Goal: Book appointment/travel/reservation

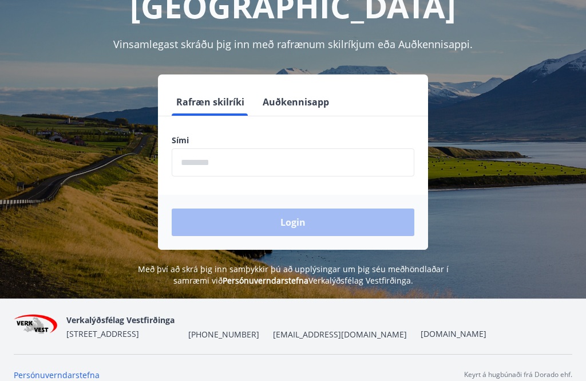
scroll to position [142, 0]
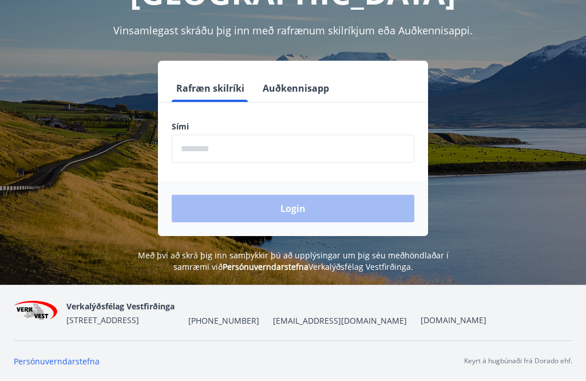
click at [251, 154] on input "phone" at bounding box center [293, 148] width 243 height 28
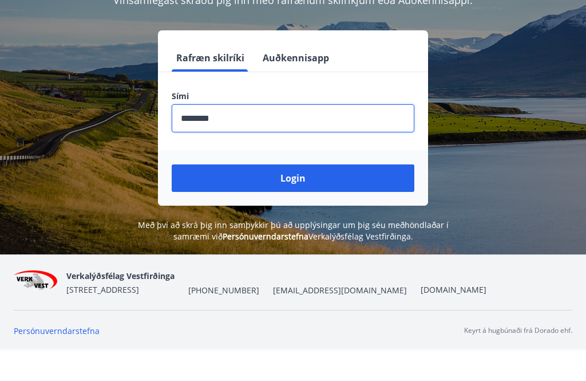
type input "********"
click at [315, 195] on button "Login" at bounding box center [293, 208] width 243 height 27
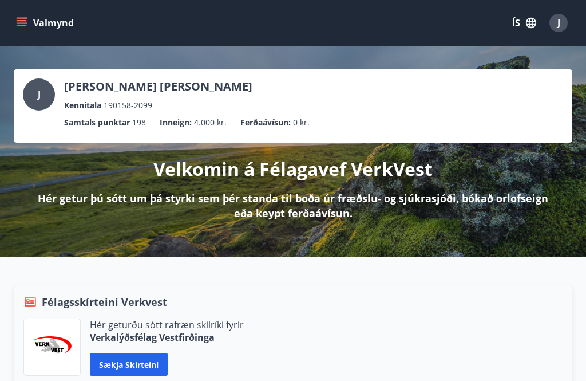
click at [29, 19] on button "Valmynd" at bounding box center [46, 23] width 65 height 21
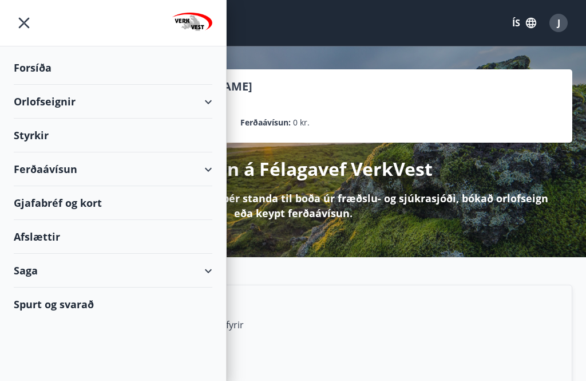
click at [208, 100] on div "Orlofseignir" at bounding box center [113, 102] width 199 height 34
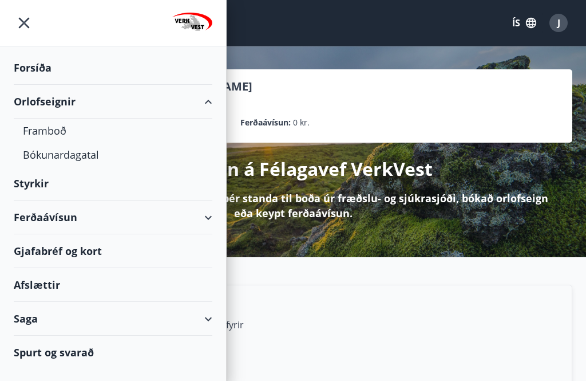
click at [88, 152] on div "Bókunardagatal" at bounding box center [113, 154] width 180 height 24
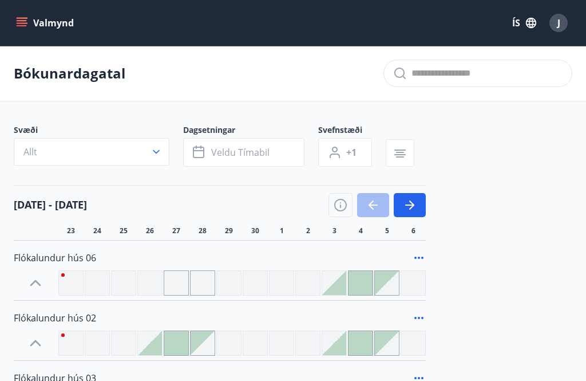
click at [161, 149] on icon "button" at bounding box center [156, 151] width 11 height 11
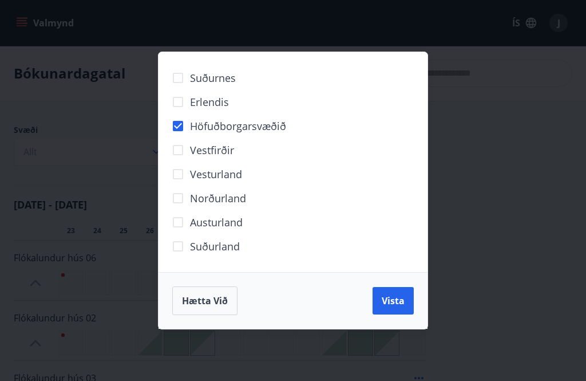
click at [399, 299] on span "Vista" at bounding box center [393, 300] width 23 height 13
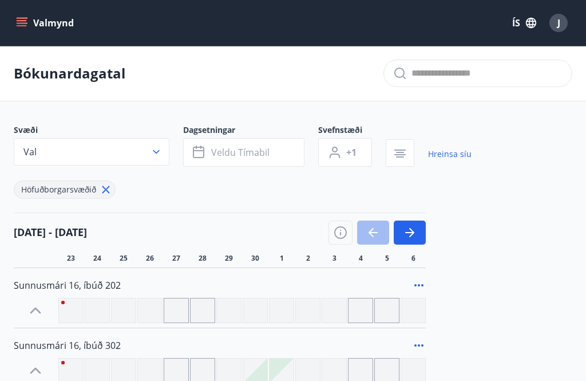
click at [287, 149] on button "Veldu tímabil" at bounding box center [243, 152] width 121 height 29
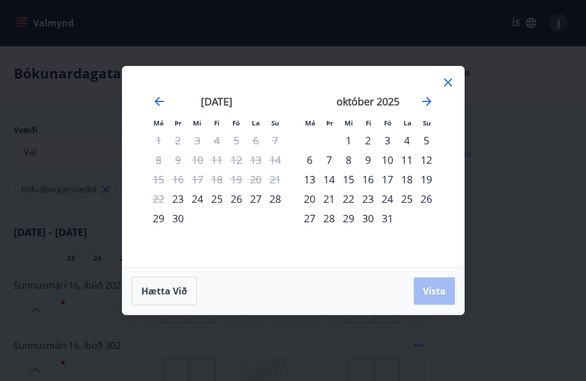
click at [427, 101] on icon "Move forward to switch to the next month." at bounding box center [426, 101] width 9 height 9
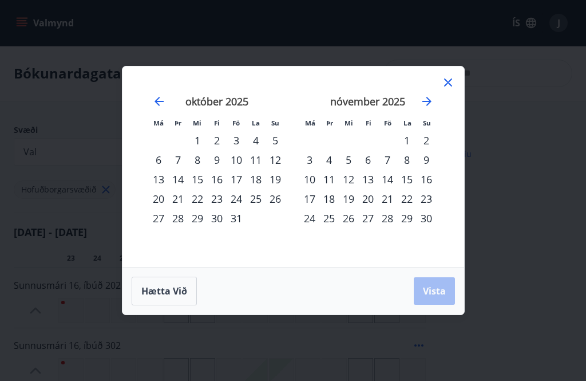
click at [431, 100] on icon "Move forward to switch to the next month." at bounding box center [427, 101] width 14 height 14
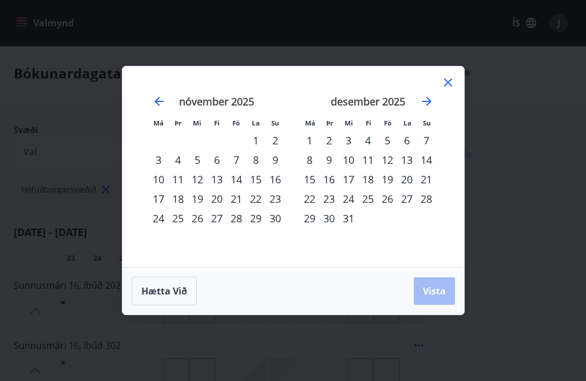
click at [394, 138] on div "5" at bounding box center [387, 139] width 19 height 19
click at [335, 162] on div "9" at bounding box center [328, 159] width 19 height 19
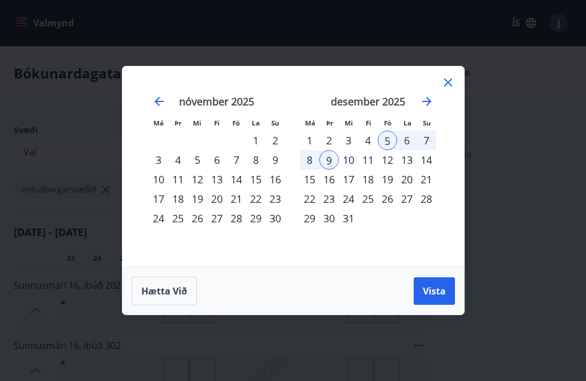
click at [431, 283] on button "Vista" at bounding box center [434, 290] width 41 height 27
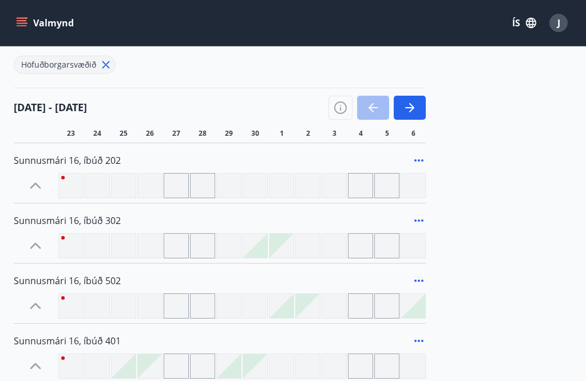
scroll to position [124, 0]
click at [417, 112] on button "button" at bounding box center [410, 108] width 32 height 24
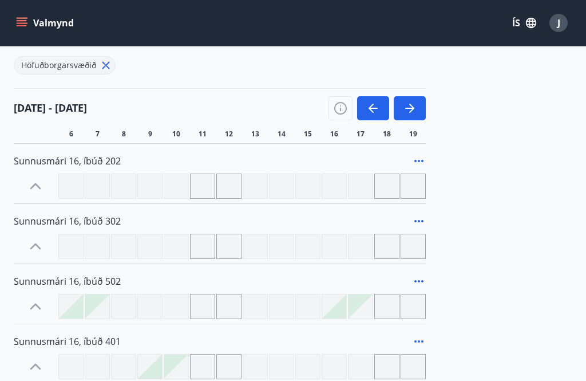
click at [416, 105] on icon "button" at bounding box center [410, 108] width 14 height 14
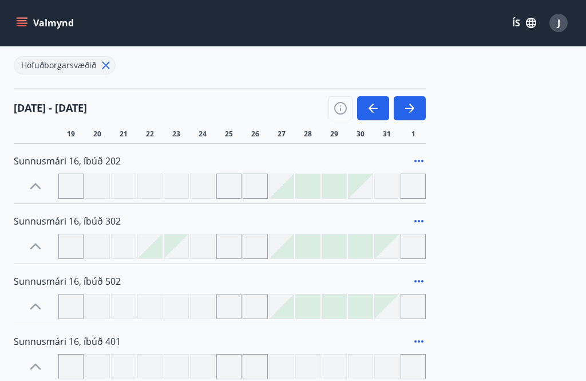
click at [414, 104] on icon "button" at bounding box center [410, 108] width 14 height 14
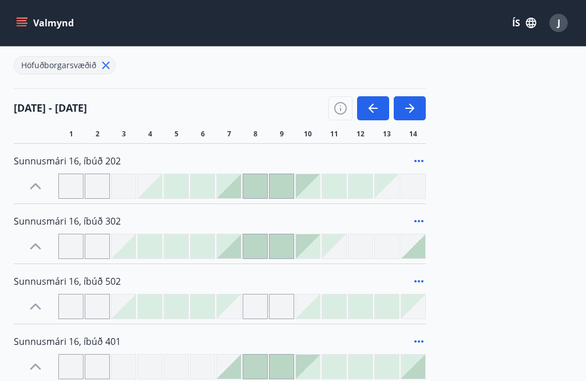
click at [415, 102] on icon "button" at bounding box center [410, 108] width 14 height 14
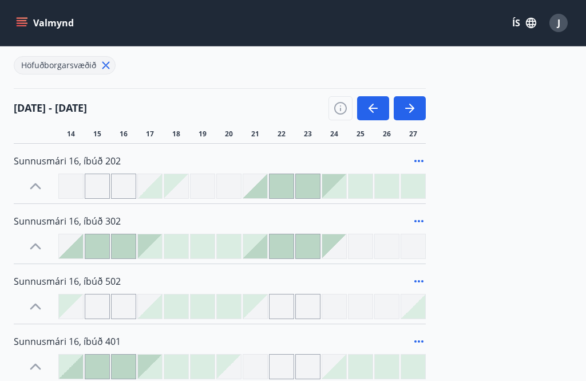
click at [417, 101] on button "button" at bounding box center [410, 108] width 32 height 24
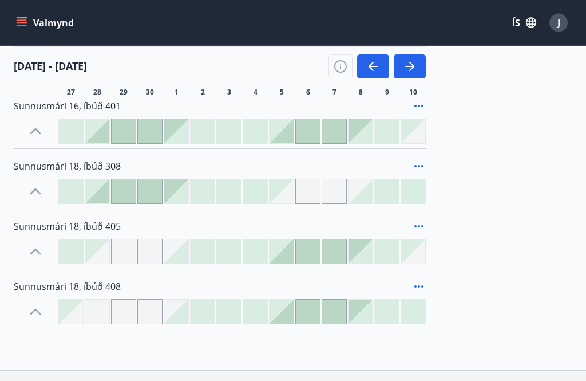
scroll to position [359, 0]
click at [287, 197] on div at bounding box center [282, 191] width 24 height 24
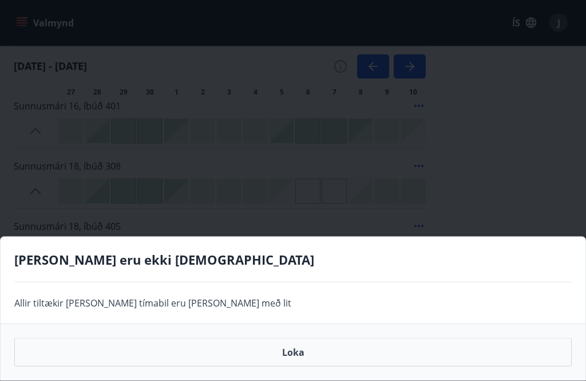
scroll to position [360, 0]
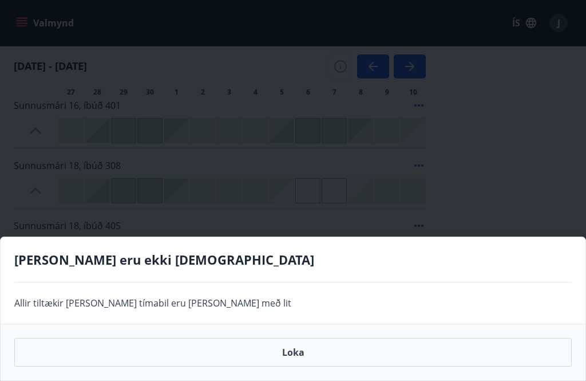
click at [500, 126] on div "[PERSON_NAME] eru ekki [DEMOGRAPHIC_DATA] Allir tiltækir [PERSON_NAME] tímabil …" at bounding box center [293, 190] width 586 height 381
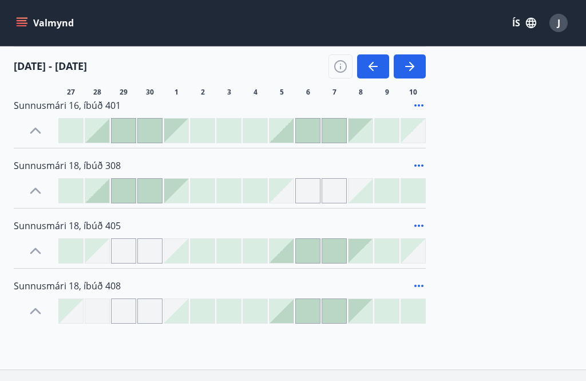
click at [286, 138] on div at bounding box center [282, 130] width 24 height 24
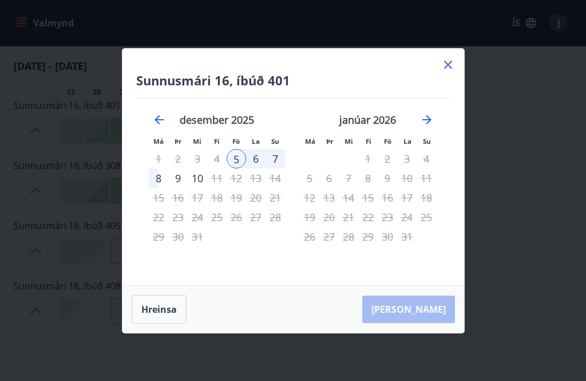
click at [180, 188] on div "9" at bounding box center [177, 177] width 19 height 19
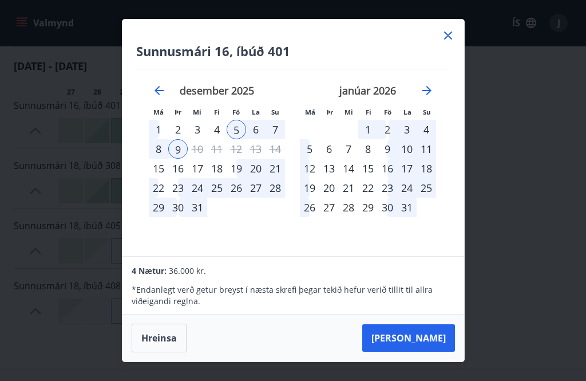
click at [163, 159] on div "8" at bounding box center [158, 148] width 19 height 19
click at [243, 139] on div "5" at bounding box center [236, 129] width 19 height 19
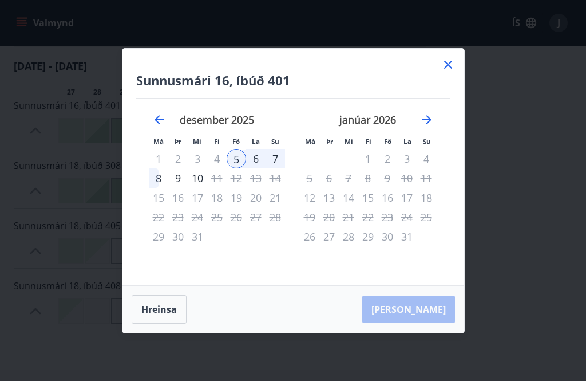
click at [164, 188] on div "8" at bounding box center [158, 177] width 19 height 19
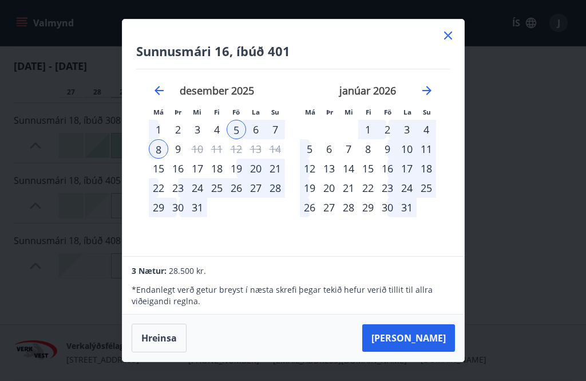
scroll to position [408, 0]
click at [422, 351] on button "[PERSON_NAME]" at bounding box center [408, 337] width 93 height 27
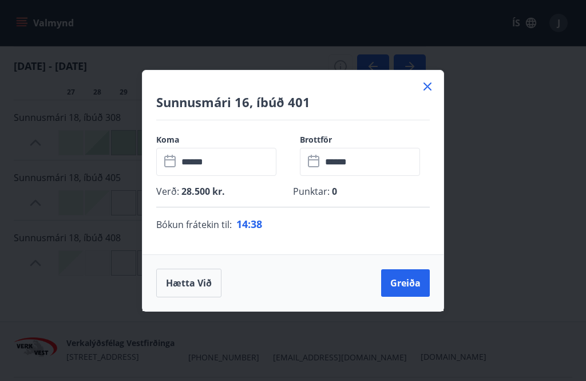
click at [433, 93] on icon at bounding box center [428, 87] width 14 height 14
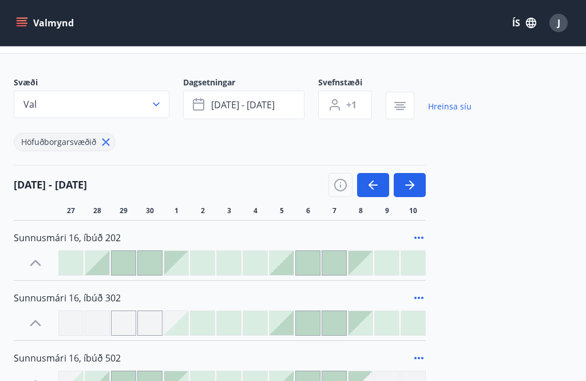
scroll to position [0, 0]
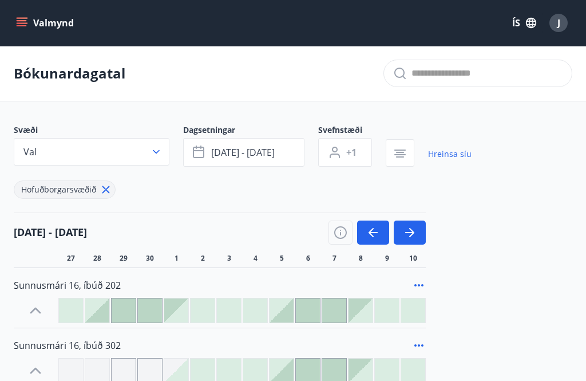
click at [23, 22] on icon "menu" at bounding box center [21, 22] width 11 height 11
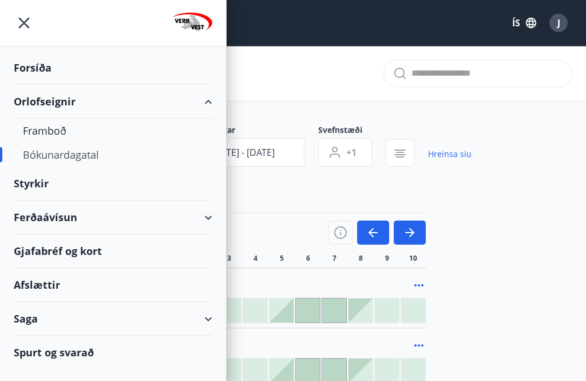
click at [61, 130] on div "Framboð" at bounding box center [113, 130] width 180 height 24
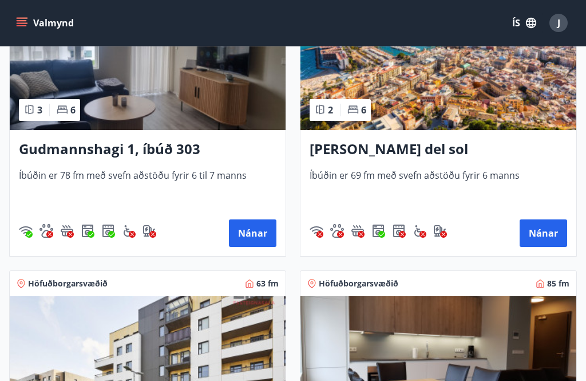
click at [538, 236] on button "Nánar" at bounding box center [543, 232] width 47 height 27
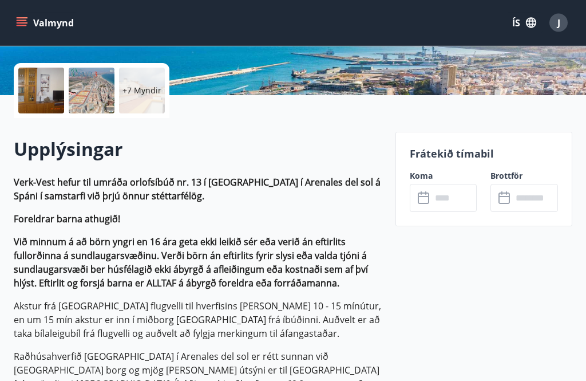
scroll to position [248, 0]
click at [460, 196] on input "text" at bounding box center [454, 198] width 46 height 28
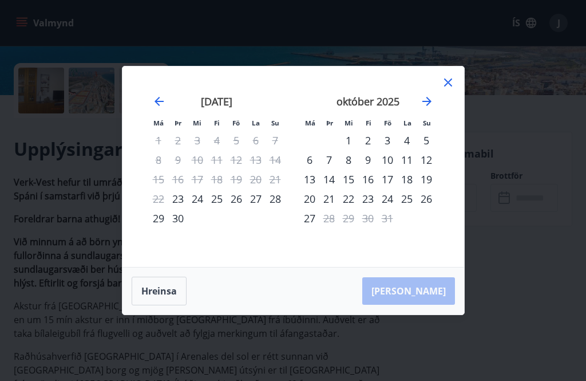
click at [431, 106] on icon "Move forward to switch to the next month." at bounding box center [426, 101] width 9 height 9
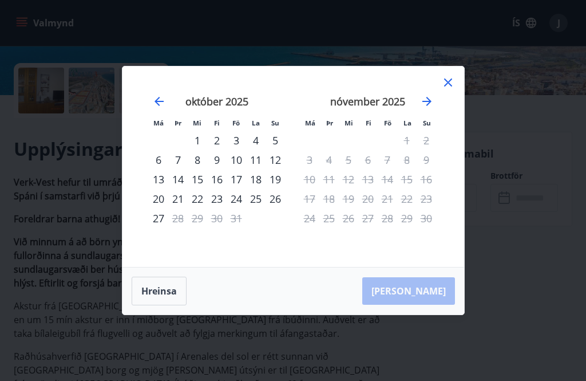
click at [433, 108] on icon "Move forward to switch to the next month." at bounding box center [427, 101] width 14 height 14
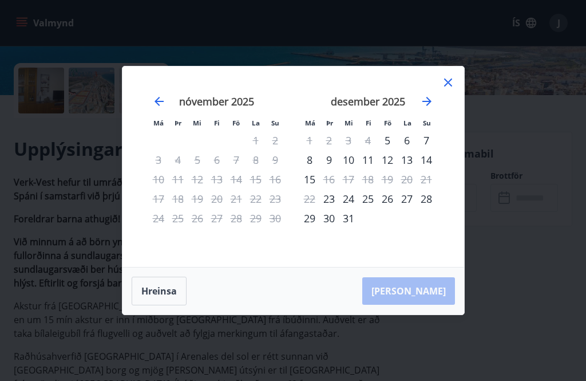
click at [431, 108] on icon "Move forward to switch to the next month." at bounding box center [427, 101] width 14 height 14
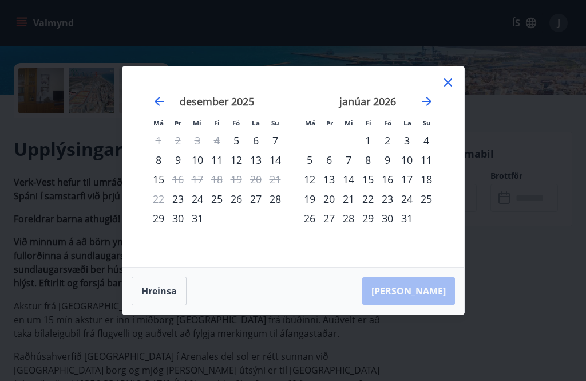
click at [431, 108] on icon "Move forward to switch to the next month." at bounding box center [427, 101] width 14 height 14
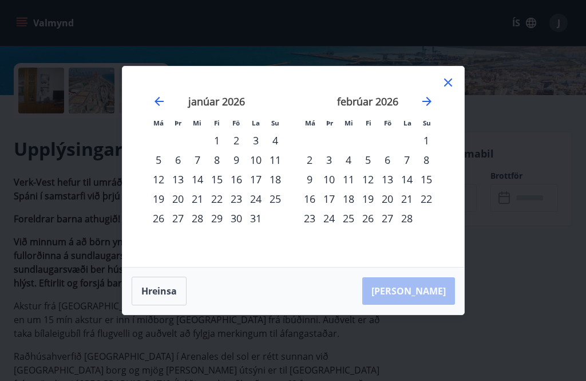
click at [433, 108] on icon "Move forward to switch to the next month." at bounding box center [427, 101] width 14 height 14
click at [396, 189] on div "13" at bounding box center [387, 178] width 19 height 19
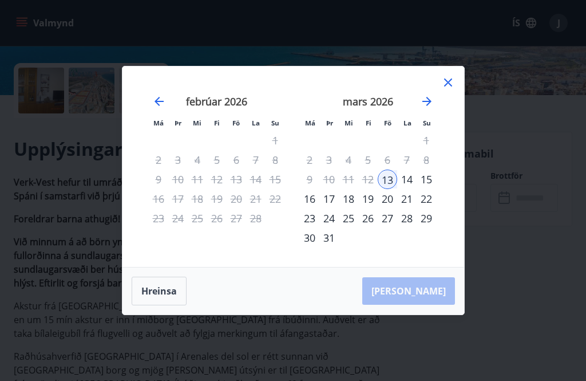
click at [395, 228] on div "27" at bounding box center [387, 217] width 19 height 19
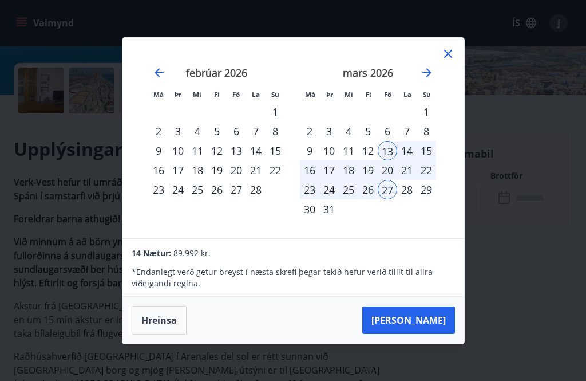
click at [449, 58] on icon at bounding box center [448, 54] width 8 height 8
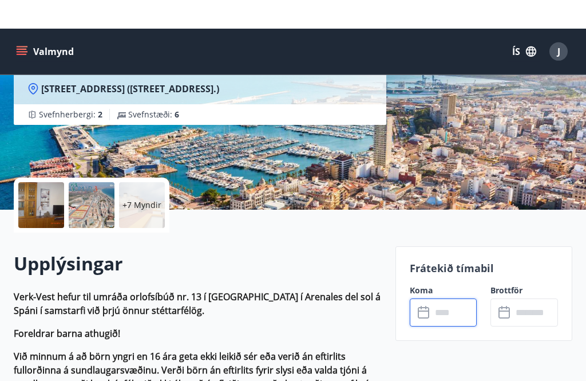
scroll to position [0, 0]
